Goal: Understand process/instructions: Learn how to perform a task or action

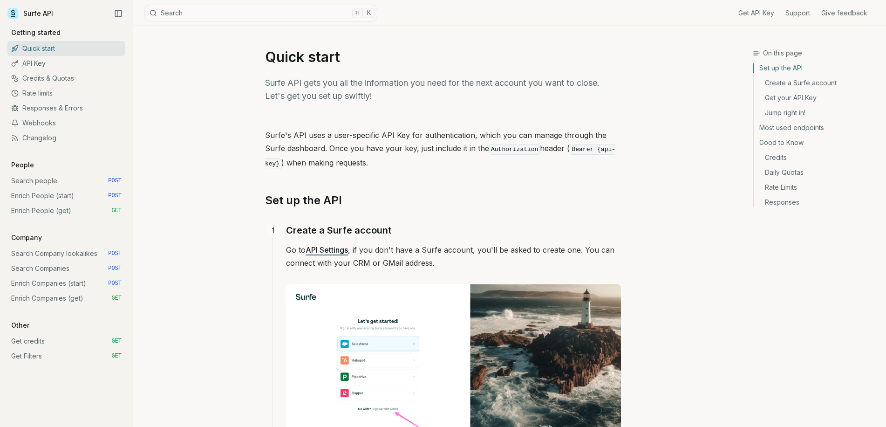
click at [60, 212] on link "Enrich People (get) GET" at bounding box center [66, 210] width 118 height 15
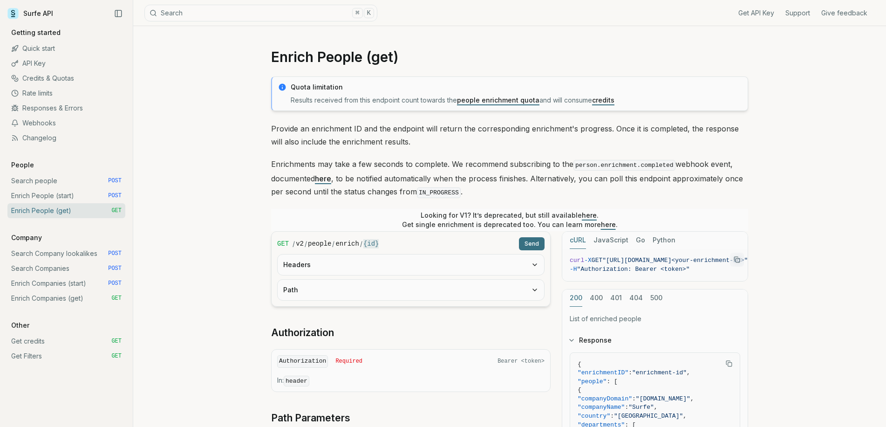
click at [79, 181] on link "Search people POST" at bounding box center [66, 180] width 118 height 15
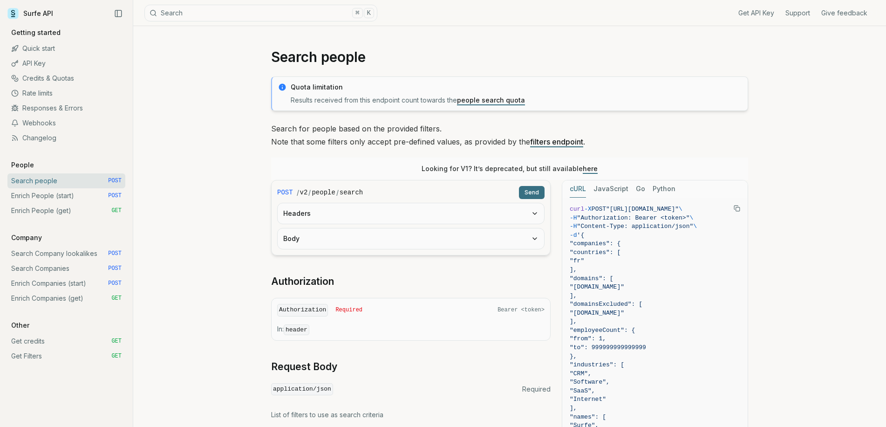
click at [350, 217] on button "Headers" at bounding box center [411, 213] width 266 height 20
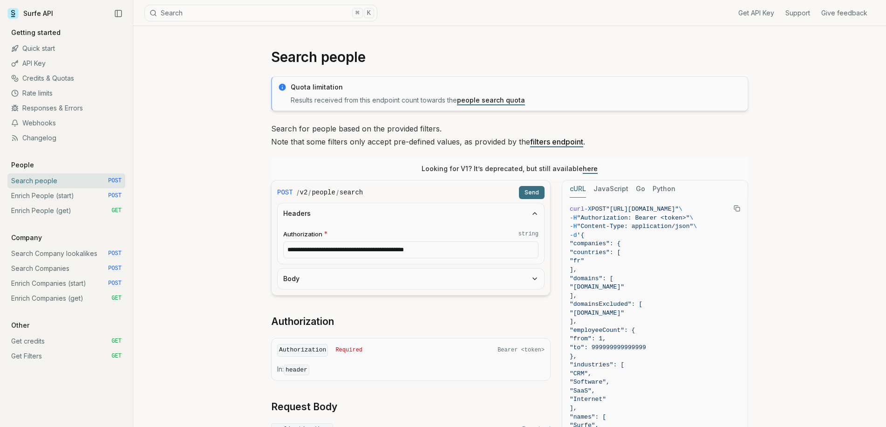
click at [333, 288] on button "Body" at bounding box center [411, 278] width 266 height 20
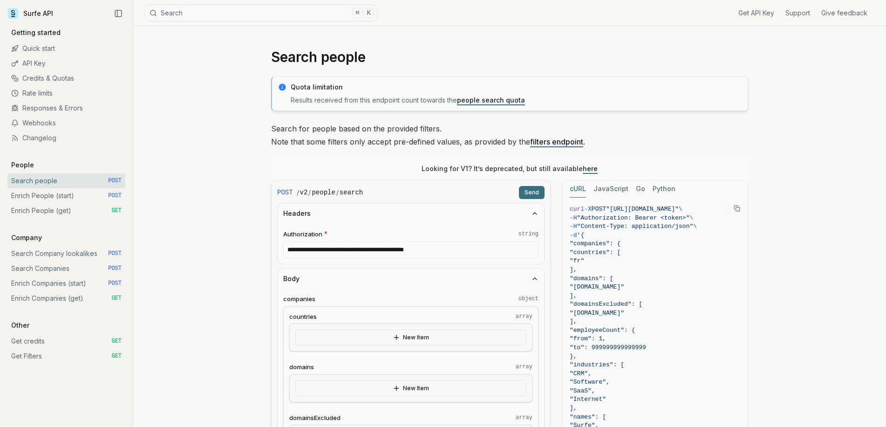
click at [533, 191] on button "Send" at bounding box center [532, 192] width 26 height 13
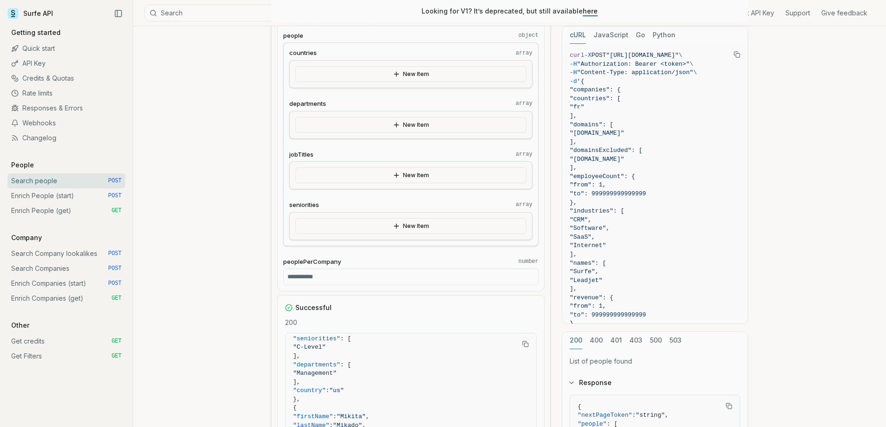
scroll to position [880, 0]
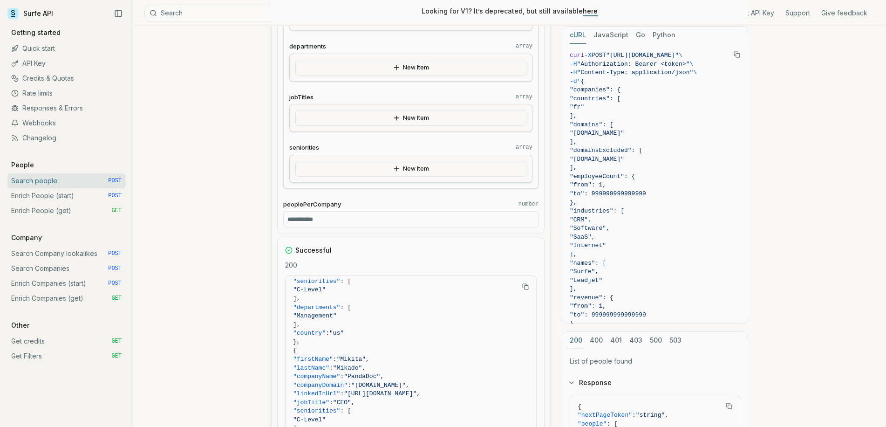
click at [63, 268] on link "Search Companies POST" at bounding box center [66, 268] width 118 height 15
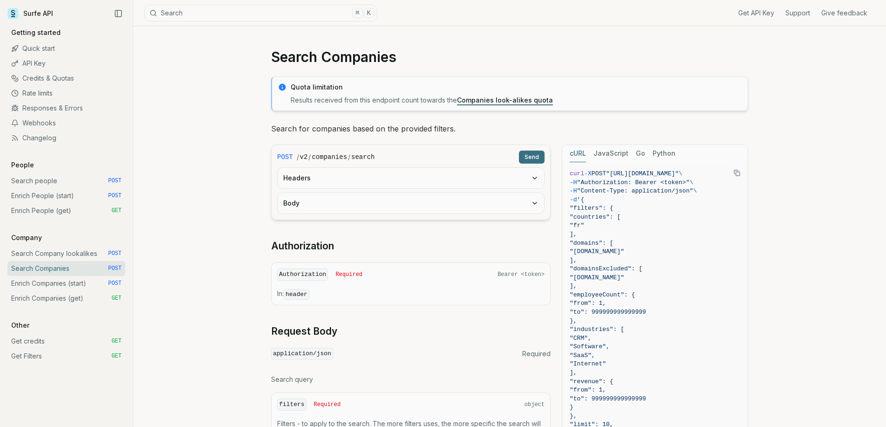
click at [378, 180] on button "Headers" at bounding box center [411, 178] width 266 height 20
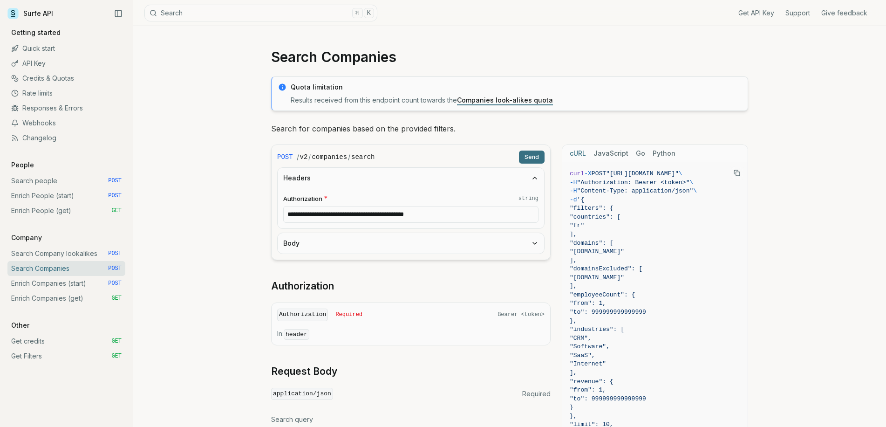
click at [366, 244] on button "Body" at bounding box center [411, 243] width 266 height 20
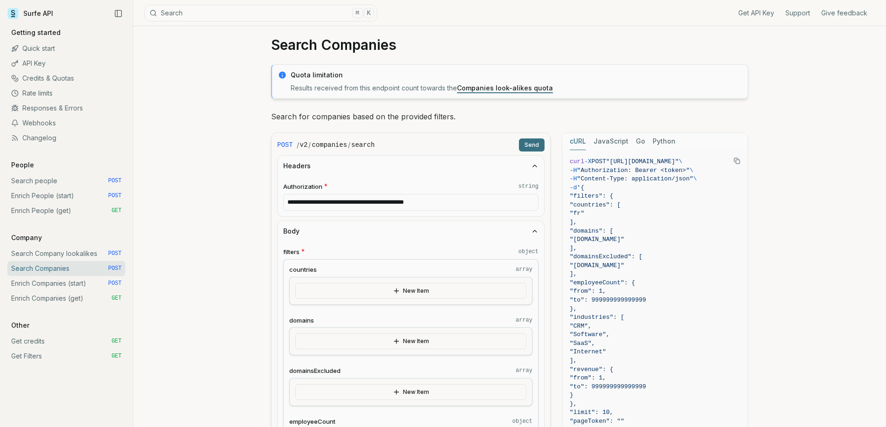
scroll to position [155, 0]
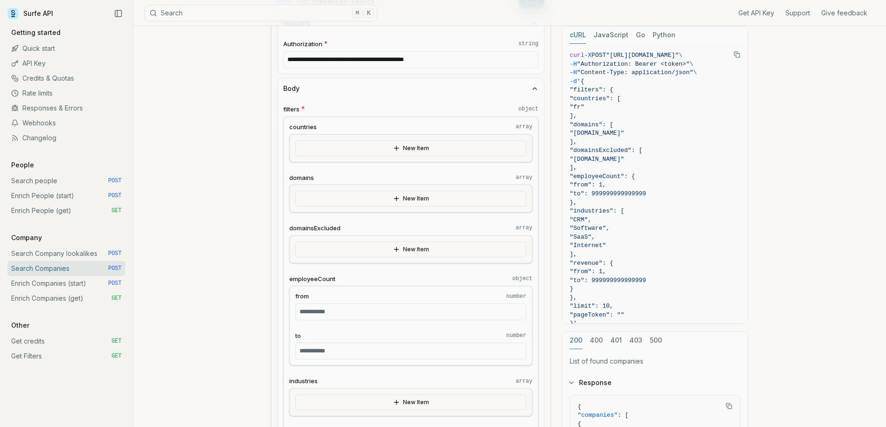
click at [402, 146] on button "New Item" at bounding box center [410, 148] width 231 height 16
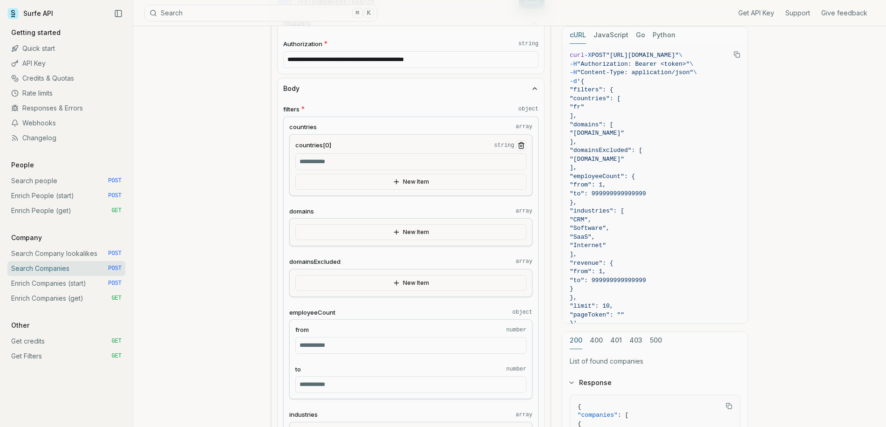
scroll to position [0, 0]
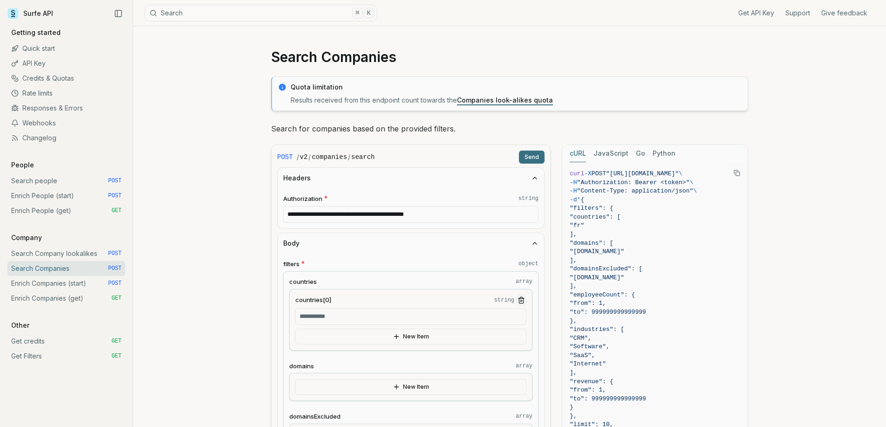
click at [387, 320] on input "countries[0] string" at bounding box center [410, 316] width 231 height 17
type input "**"
click at [529, 157] on button "Send" at bounding box center [532, 156] width 26 height 13
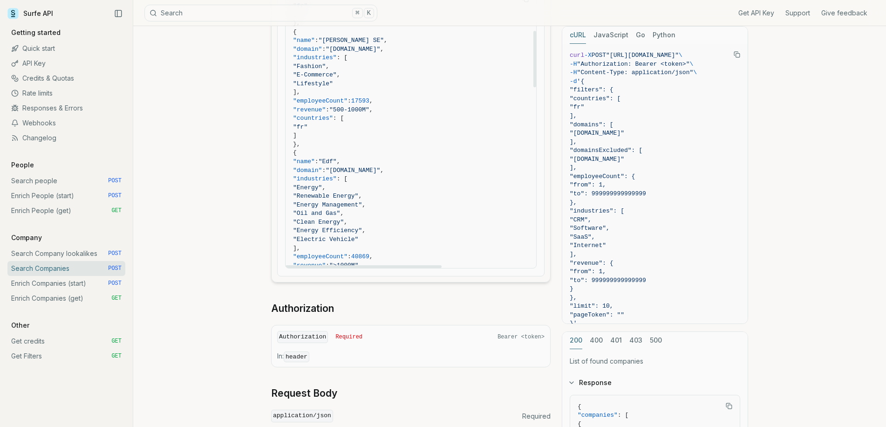
scroll to position [230, 0]
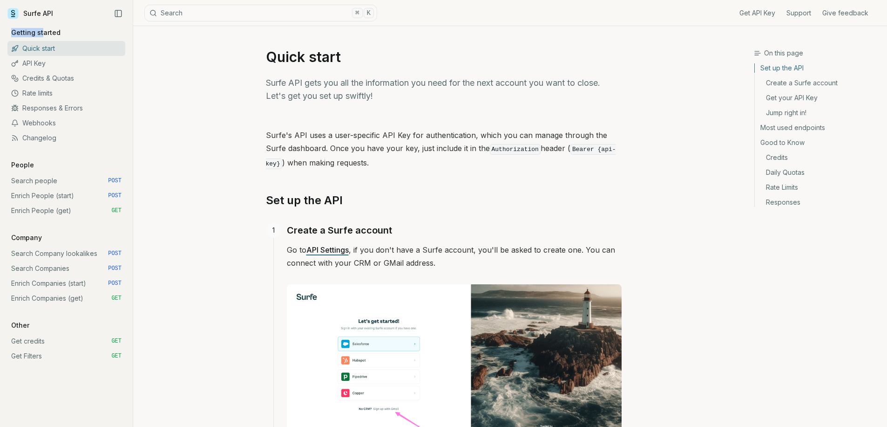
drag, startPoint x: 41, startPoint y: 30, endPoint x: 11, endPoint y: 33, distance: 29.5
click at [11, 33] on p "Getting started" at bounding box center [35, 32] width 57 height 9
